Goal: Task Accomplishment & Management: Manage account settings

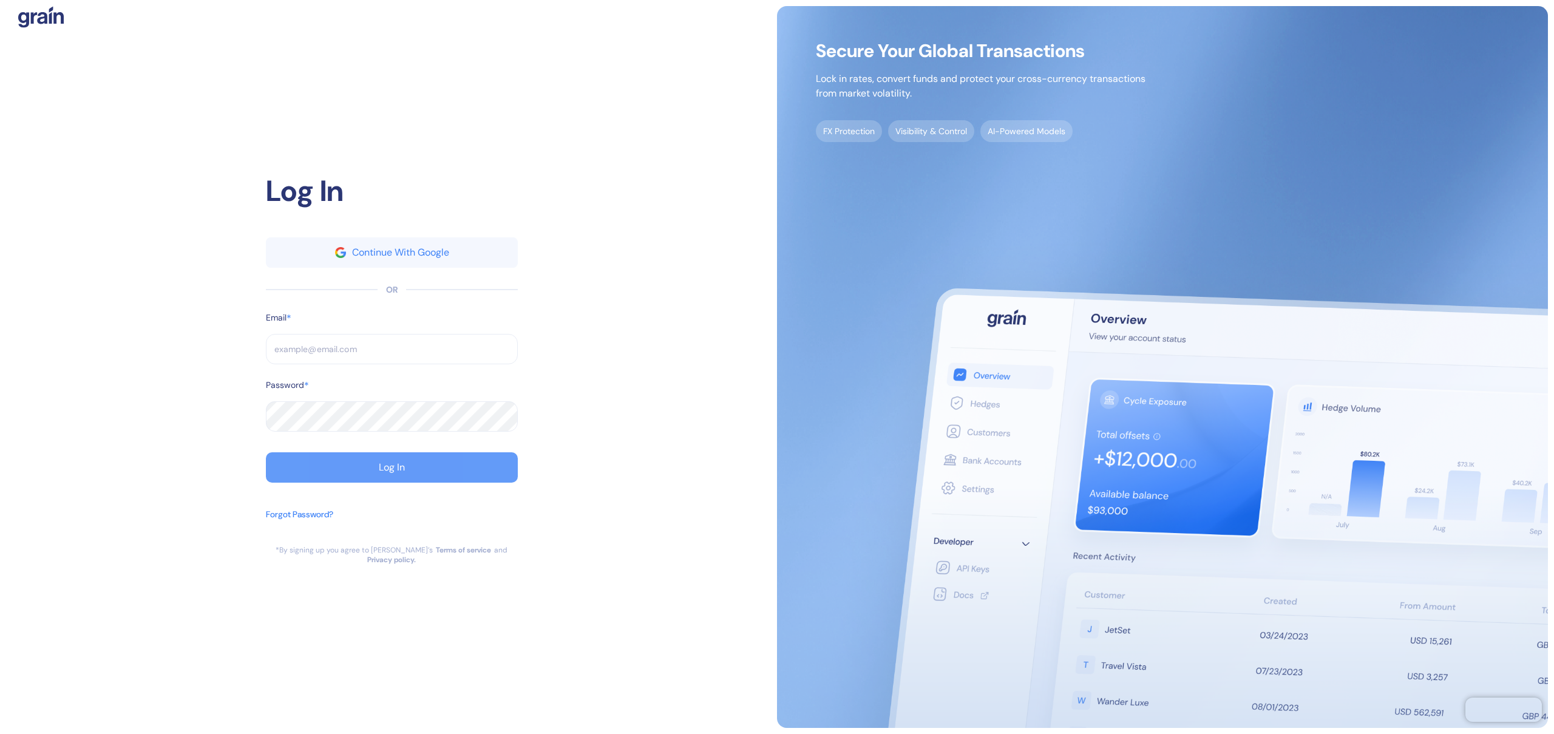
type input "brayan@ultimatejetvacations.com"
click at [473, 465] on button "Log In" at bounding box center [392, 467] width 252 height 30
